Goal: Find specific page/section

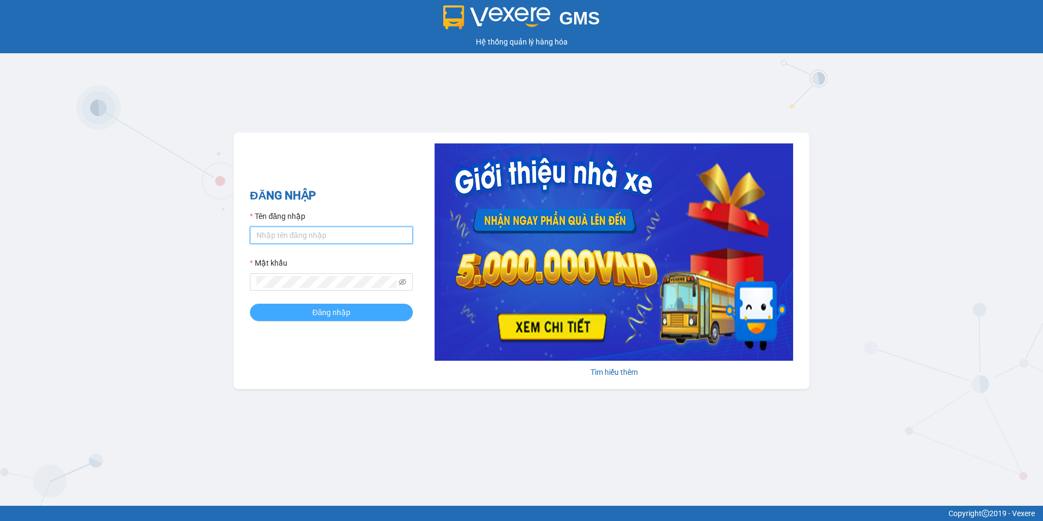
type input "camloan.cuctunglimo"
click at [352, 312] on button "Đăng nhập" at bounding box center [331, 312] width 163 height 17
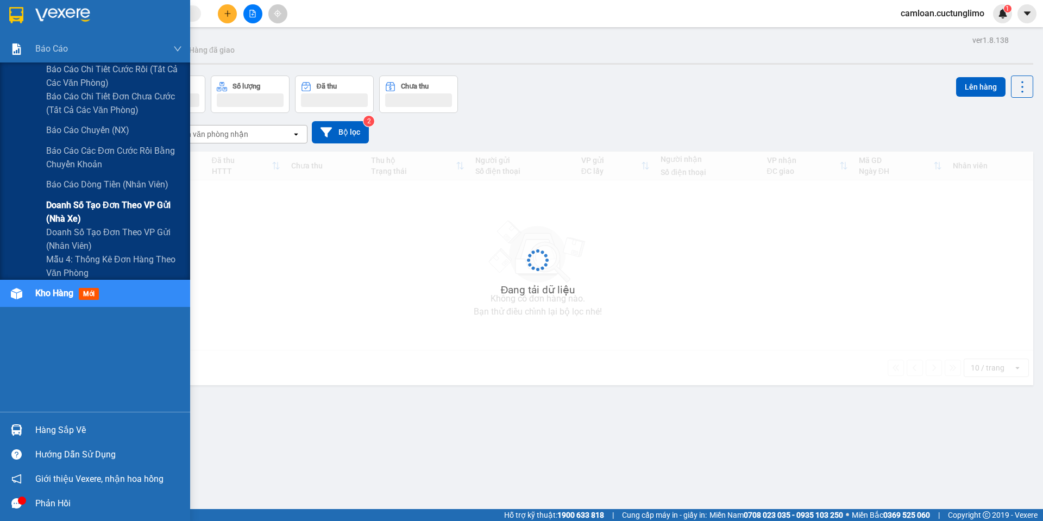
click at [70, 213] on span "Doanh số tạo đơn theo VP gửi (nhà xe)" at bounding box center [114, 211] width 136 height 27
